Goal: Navigation & Orientation: Find specific page/section

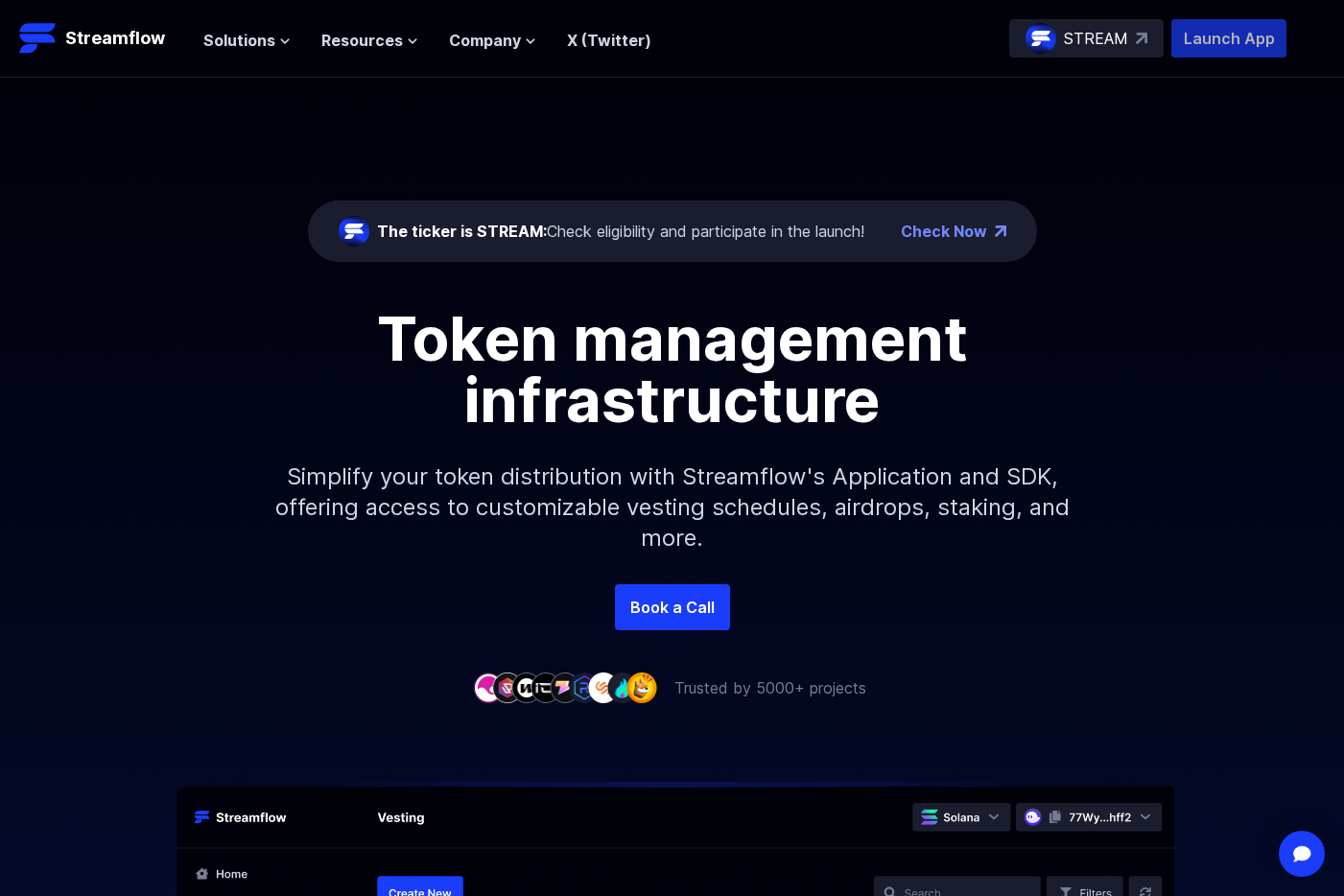
click at [1215, 40] on p "Launch App" at bounding box center [1229, 38] width 115 height 39
click at [342, 39] on span "Resources" at bounding box center [362, 40] width 81 height 23
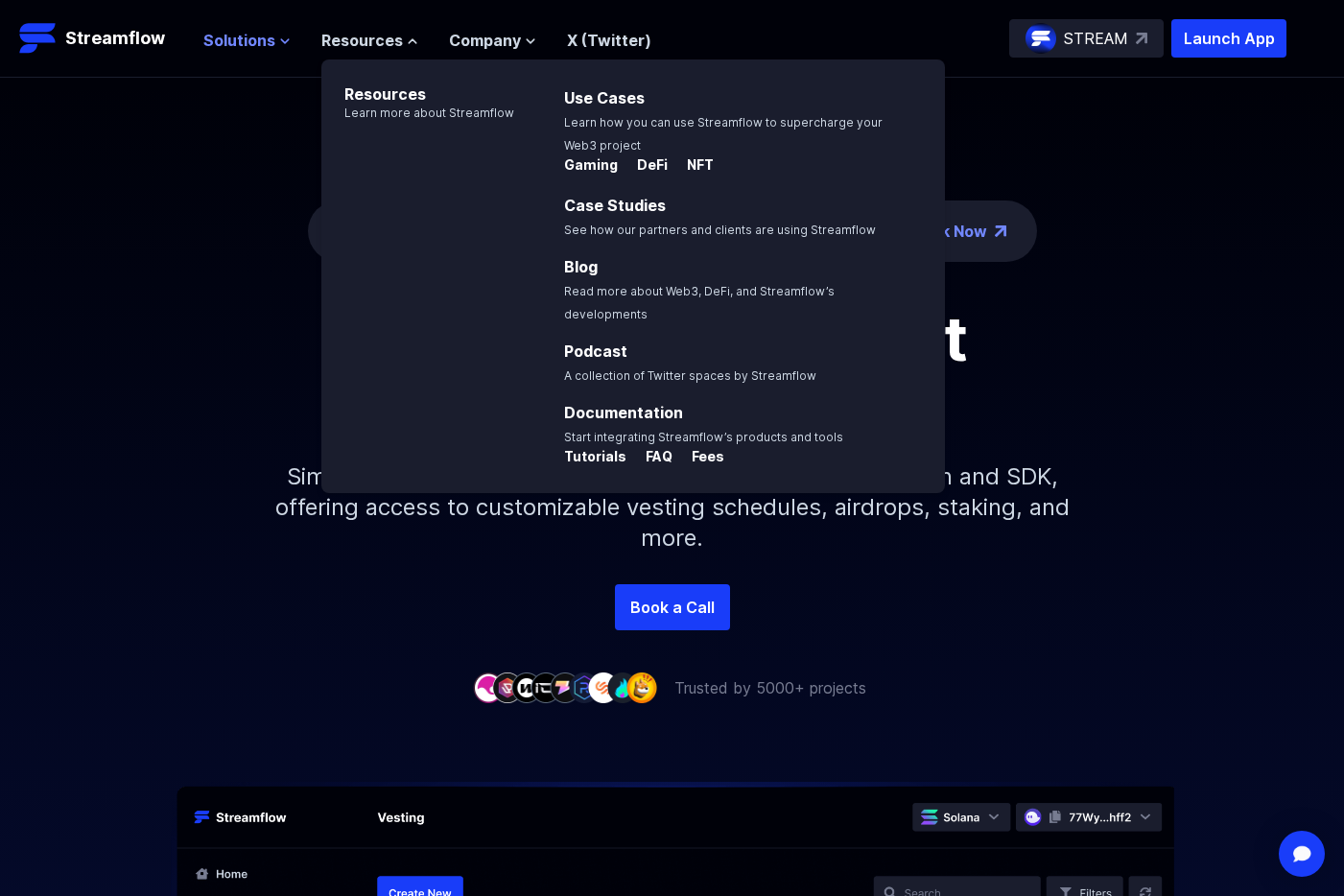
click at [248, 39] on span "Solutions" at bounding box center [239, 40] width 72 height 23
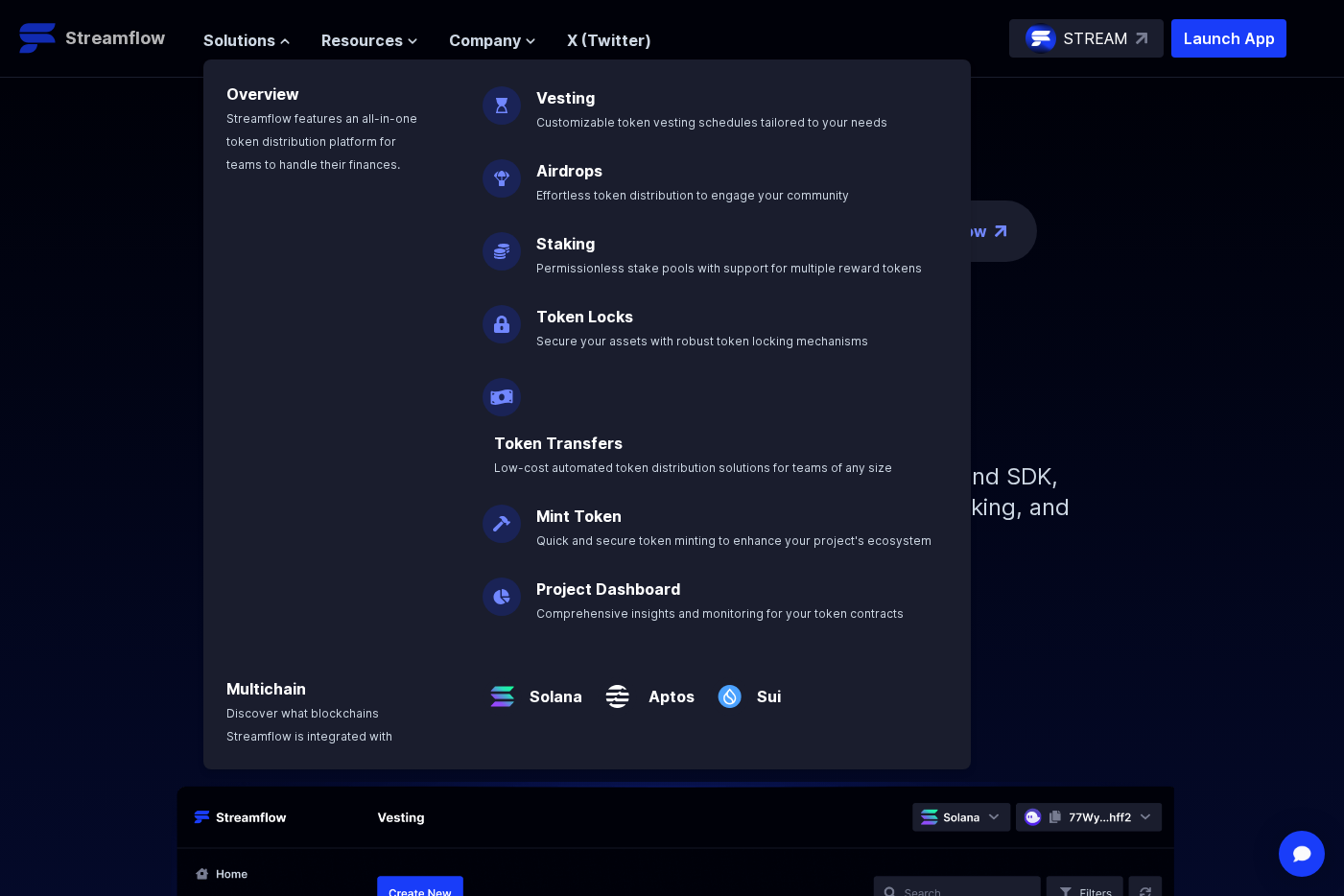
click at [118, 36] on p "Streamflow" at bounding box center [115, 38] width 99 height 27
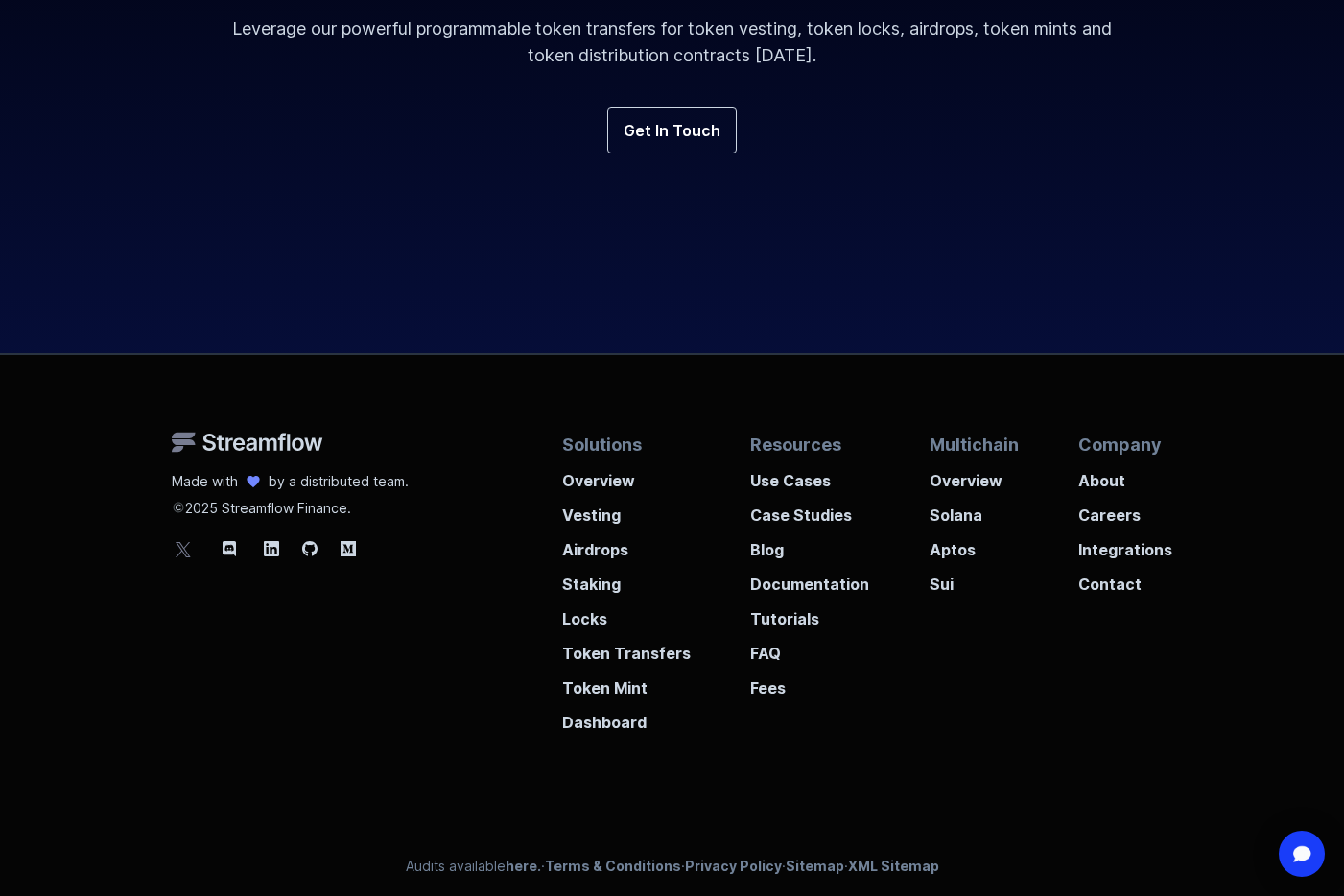
scroll to position [7090, 0]
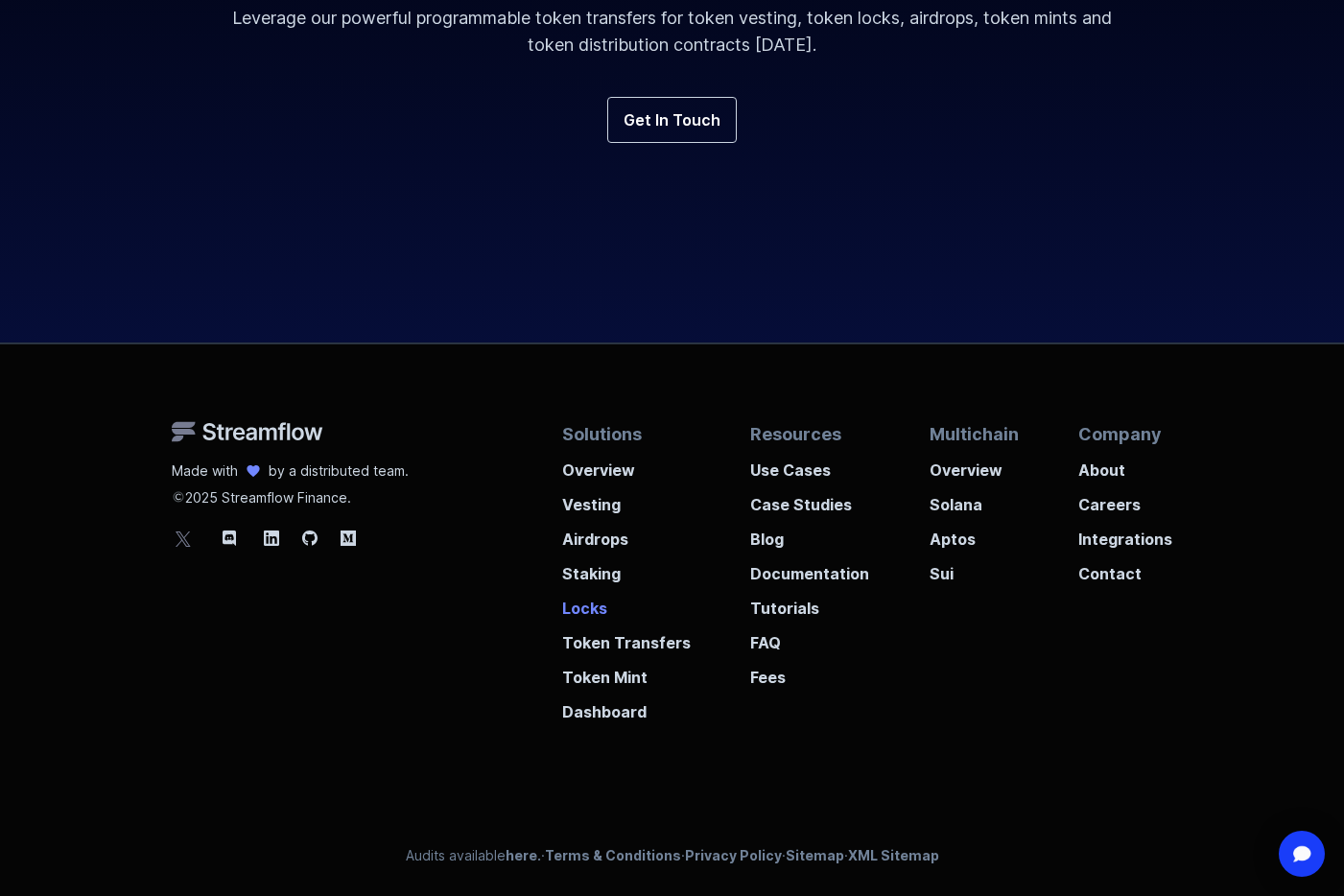
click at [570, 601] on p "Locks" at bounding box center [626, 602] width 128 height 35
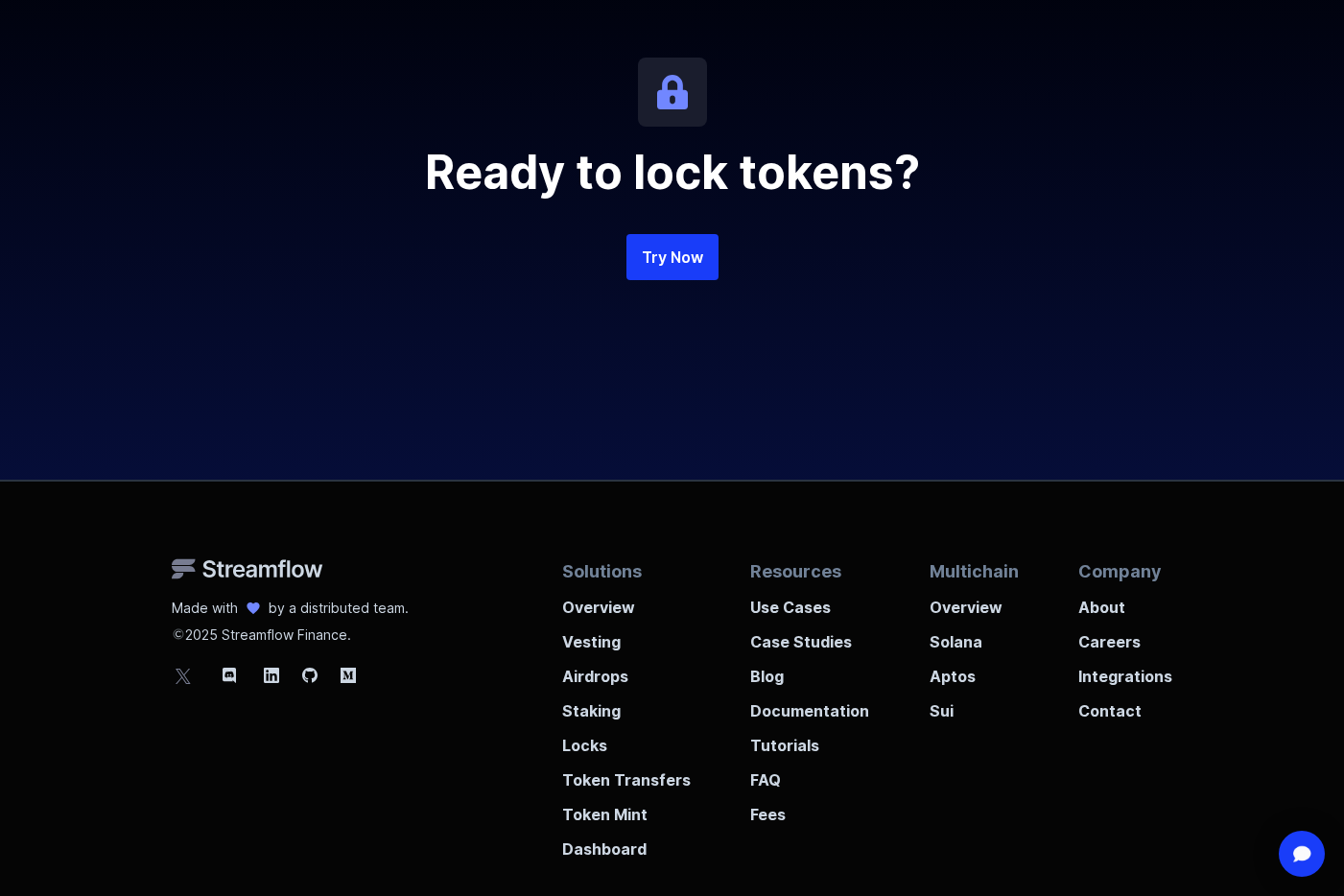
scroll to position [4428, 0]
